Goal: Navigation & Orientation: Find specific page/section

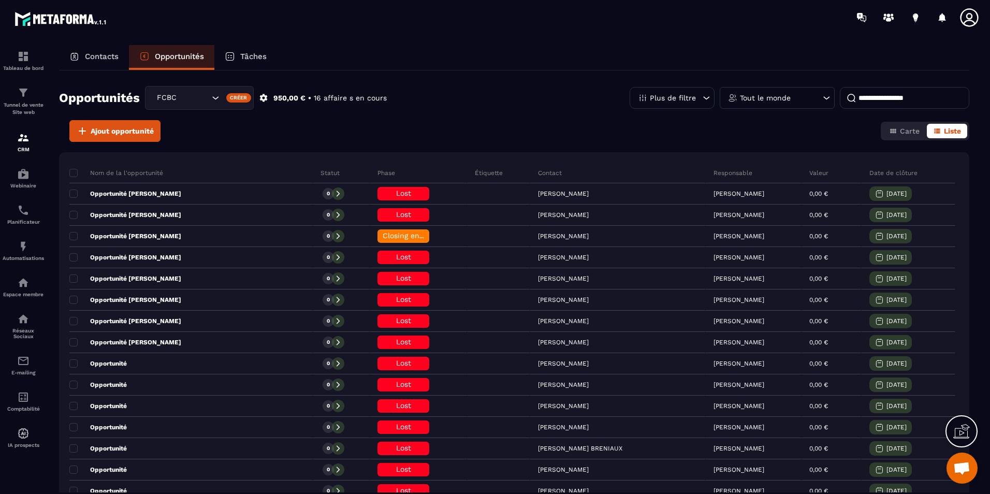
click at [90, 65] on div "Contacts" at bounding box center [94, 57] width 70 height 25
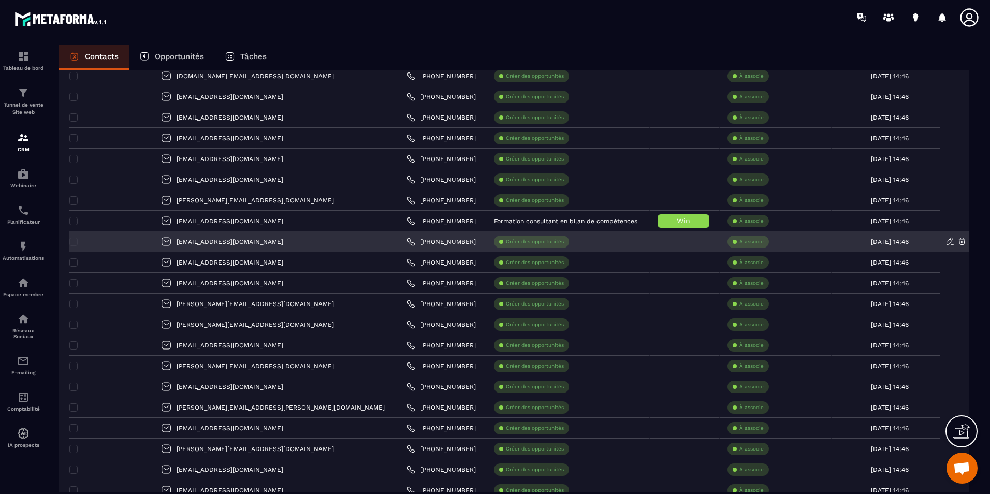
scroll to position [155, 0]
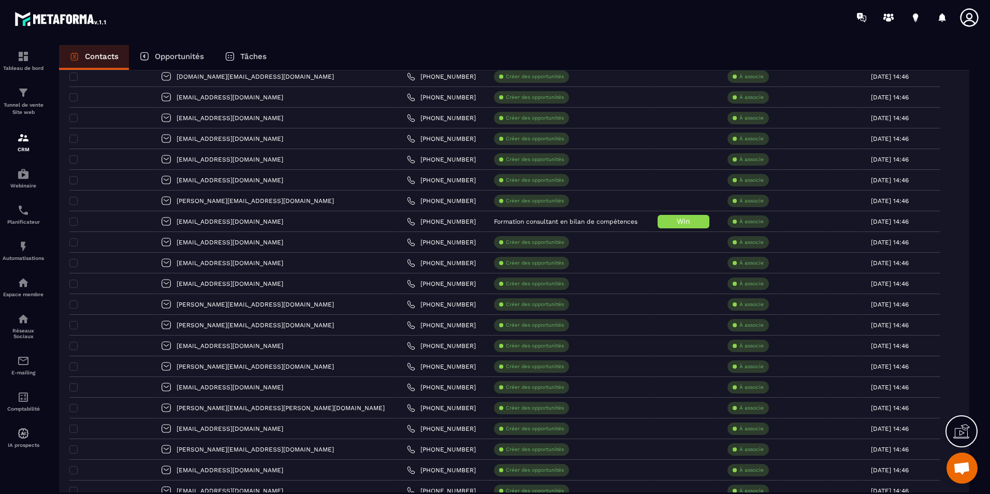
drag, startPoint x: 134, startPoint y: 186, endPoint x: 386, endPoint y: 28, distance: 297.6
click at [386, 28] on div at bounding box center [556, 17] width 868 height 35
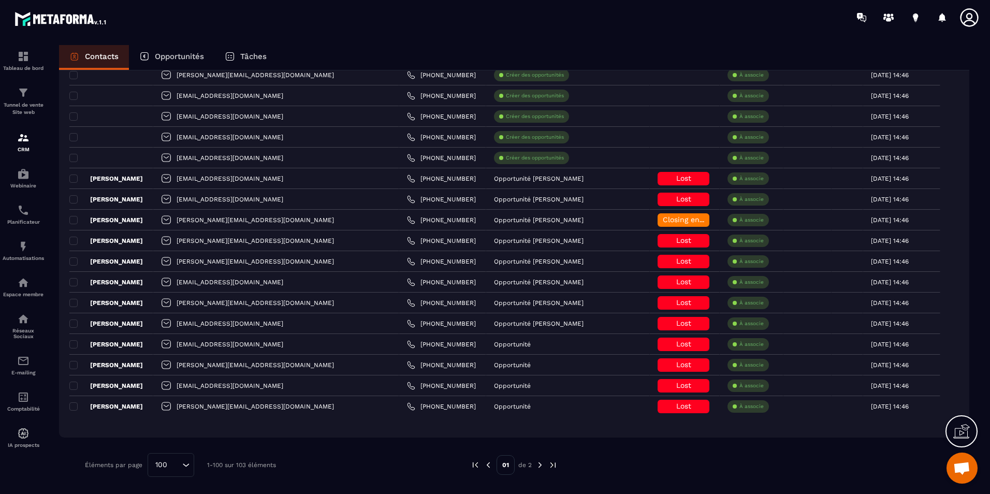
scroll to position [1452, 0]
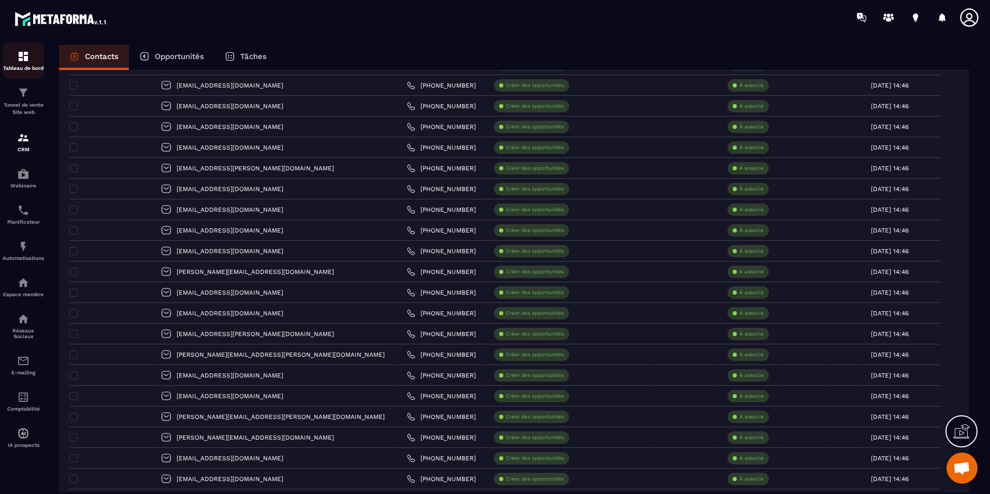
click at [36, 62] on div "Tableau de bord" at bounding box center [23, 60] width 41 height 21
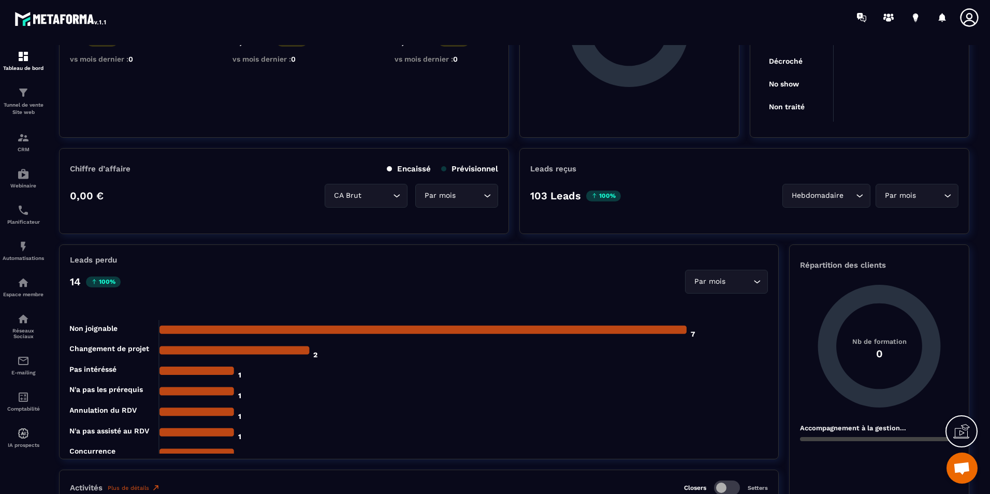
scroll to position [52, 0]
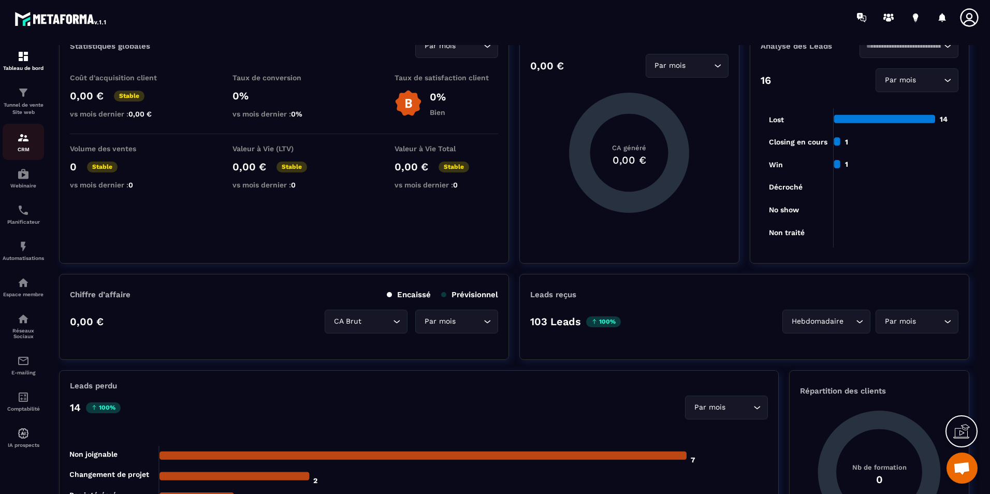
click at [29, 146] on div "CRM" at bounding box center [23, 142] width 41 height 21
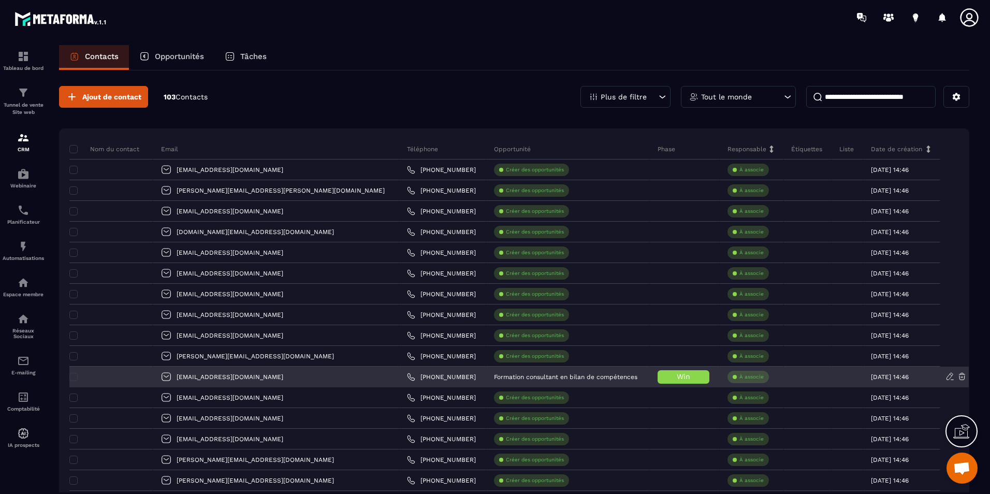
click at [153, 378] on div at bounding box center [111, 377] width 84 height 21
